Goal: Go to known website: Access a specific website the user already knows

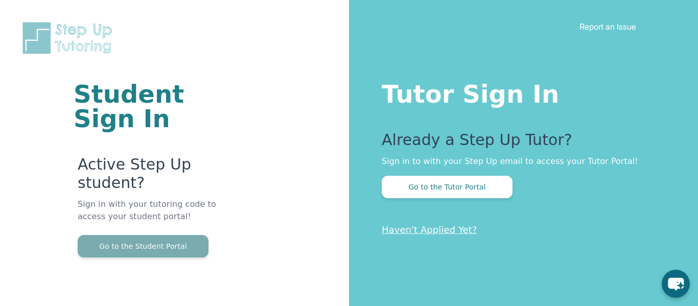
click at [151, 253] on button "Go to the Student Portal" at bounding box center [143, 246] width 131 height 22
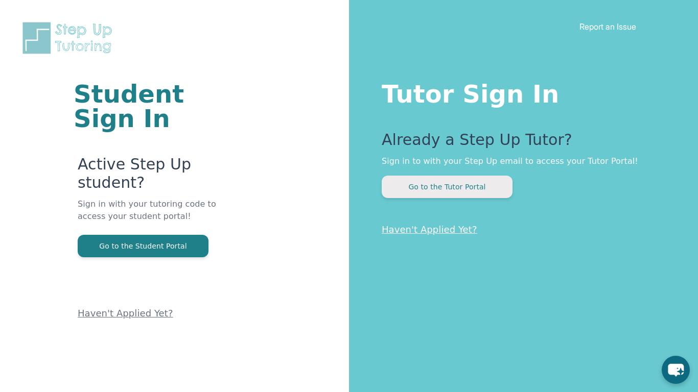
click at [398, 183] on button "Go to the Tutor Portal" at bounding box center [447, 187] width 131 height 22
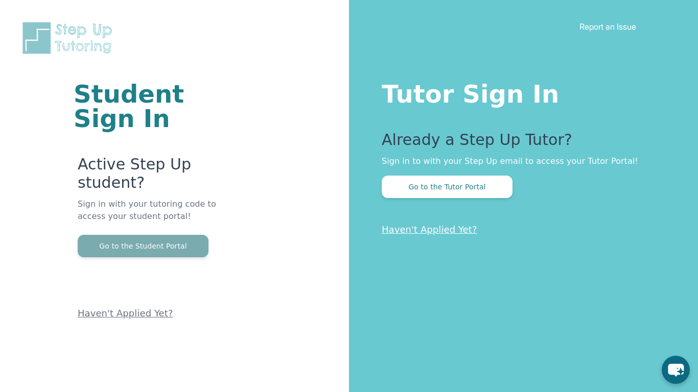
click at [185, 241] on button "Go to the Student Portal" at bounding box center [143, 246] width 131 height 22
click at [175, 251] on button "Go to the Student Portal" at bounding box center [143, 246] width 131 height 22
